Goal: Information Seeking & Learning: Learn about a topic

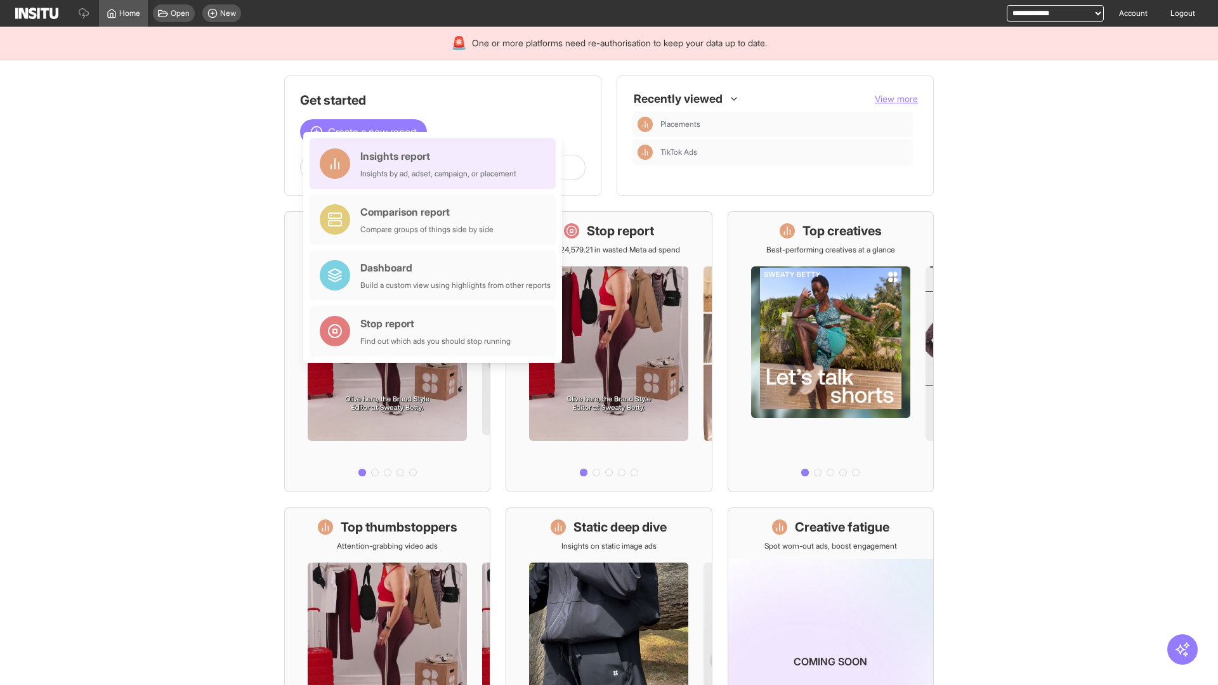
click at [436, 164] on div "Insights report Insights by ad, adset, campaign, or placement" at bounding box center [438, 163] width 156 height 30
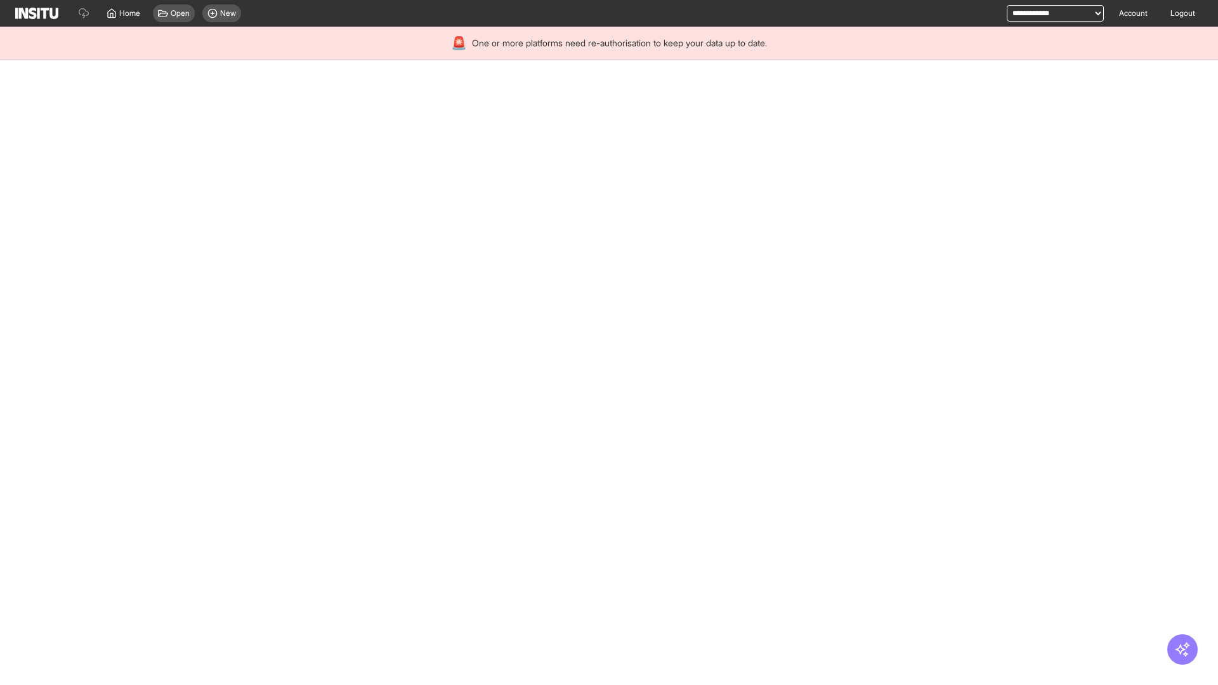
select select "**"
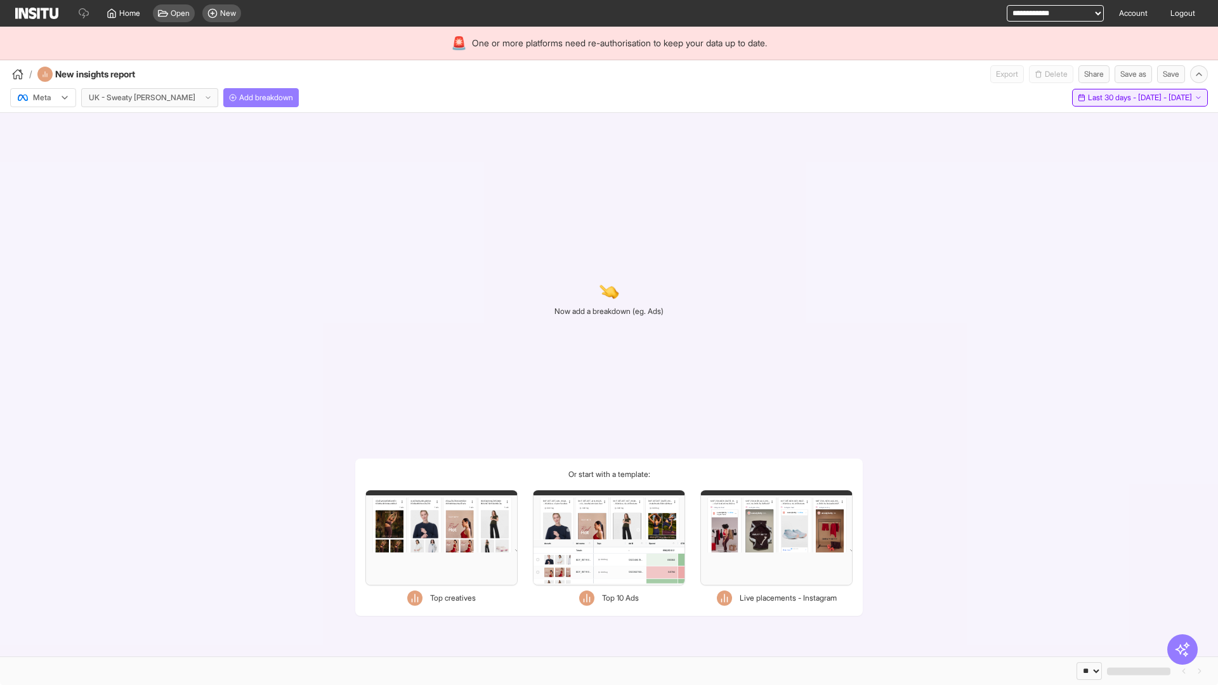
click at [1111, 98] on span "Last 30 days - [DATE] - [DATE]" at bounding box center [1140, 98] width 104 height 10
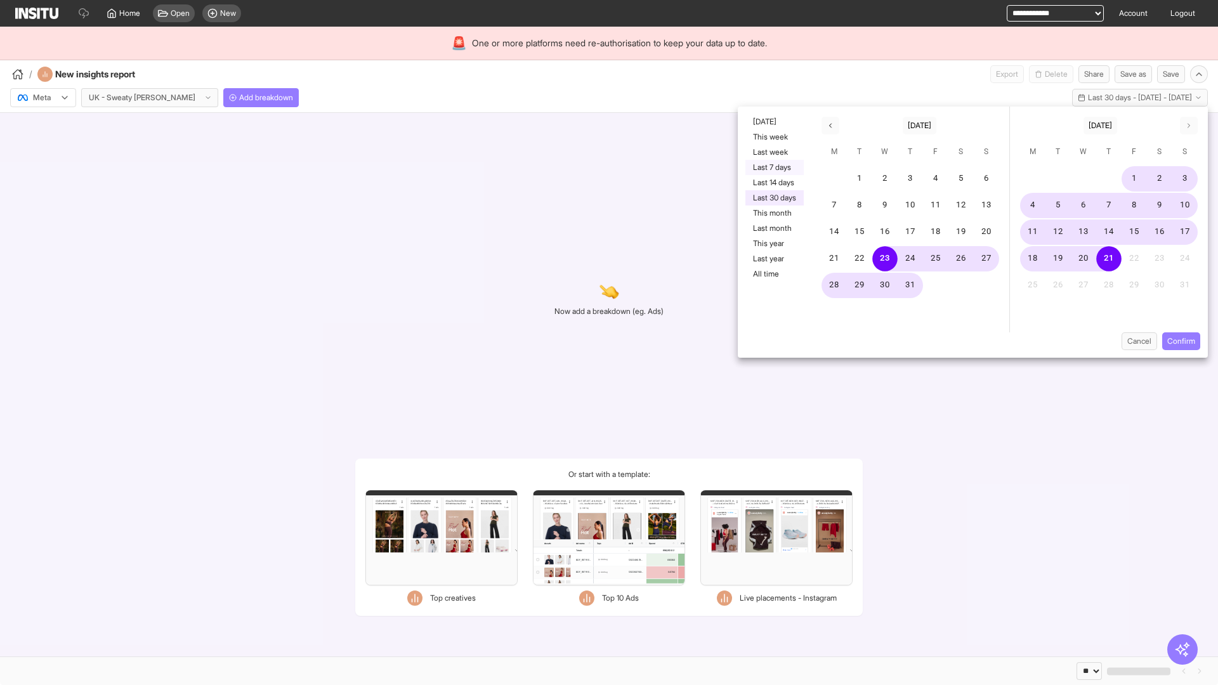
click at [773, 168] on button "Last 7 days" at bounding box center [775, 167] width 58 height 15
